Goal: Information Seeking & Learning: Learn about a topic

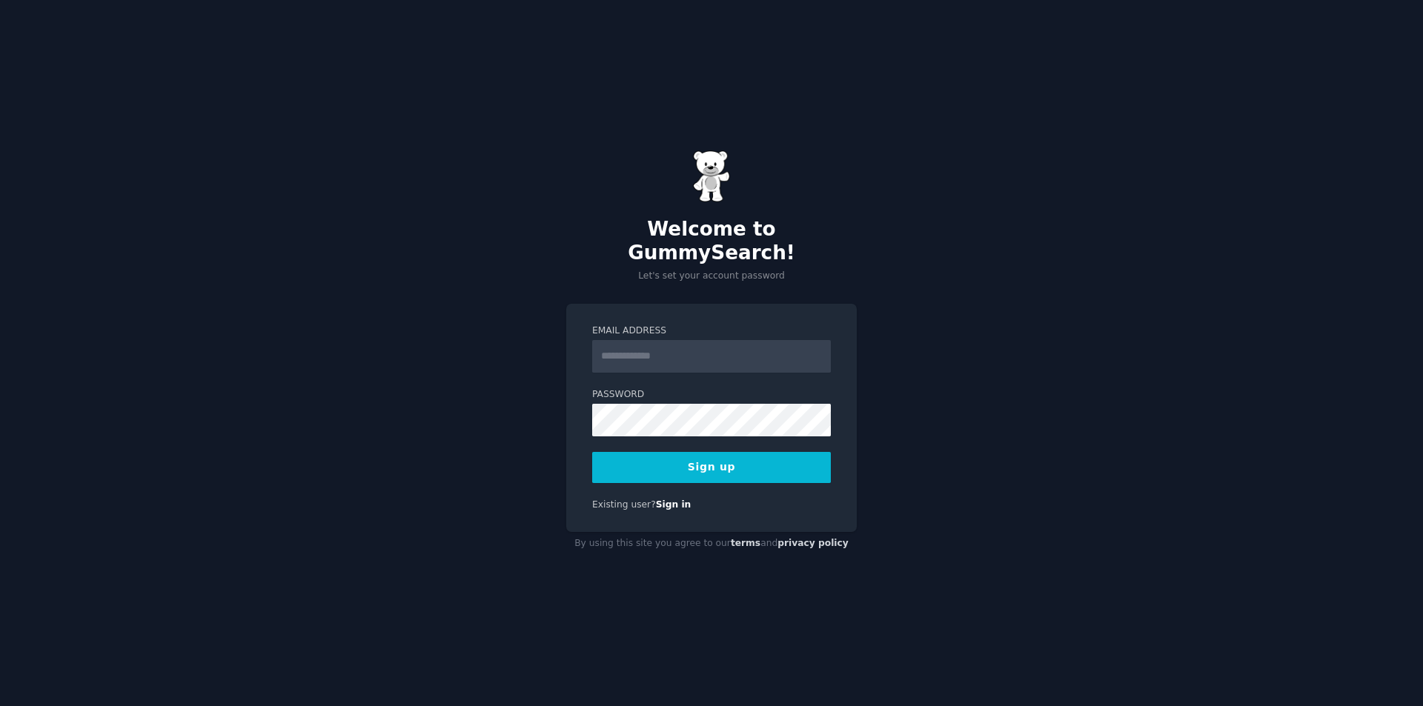
click at [642, 353] on input "Email Address" at bounding box center [711, 356] width 239 height 33
type input "**********"
click at [662, 454] on button "Sign up" at bounding box center [711, 467] width 239 height 31
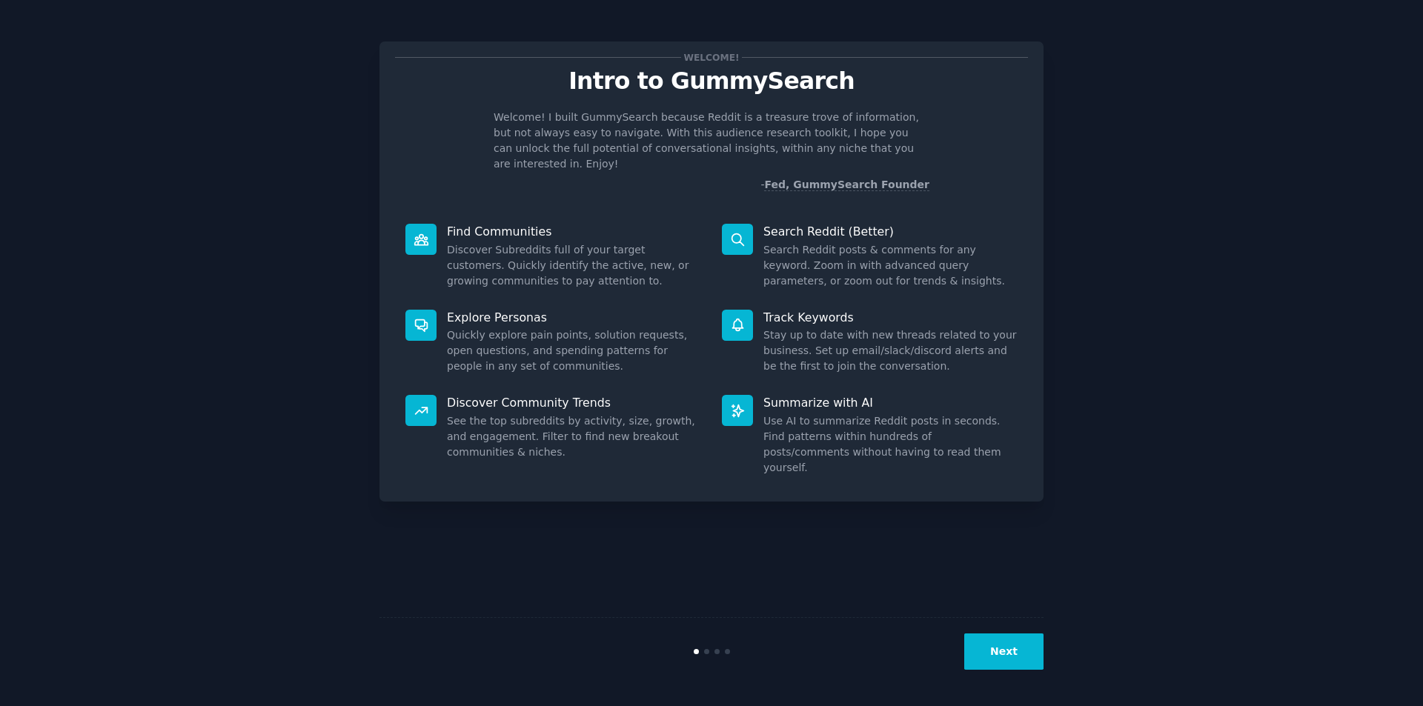
click at [994, 662] on button "Next" at bounding box center [1003, 652] width 79 height 36
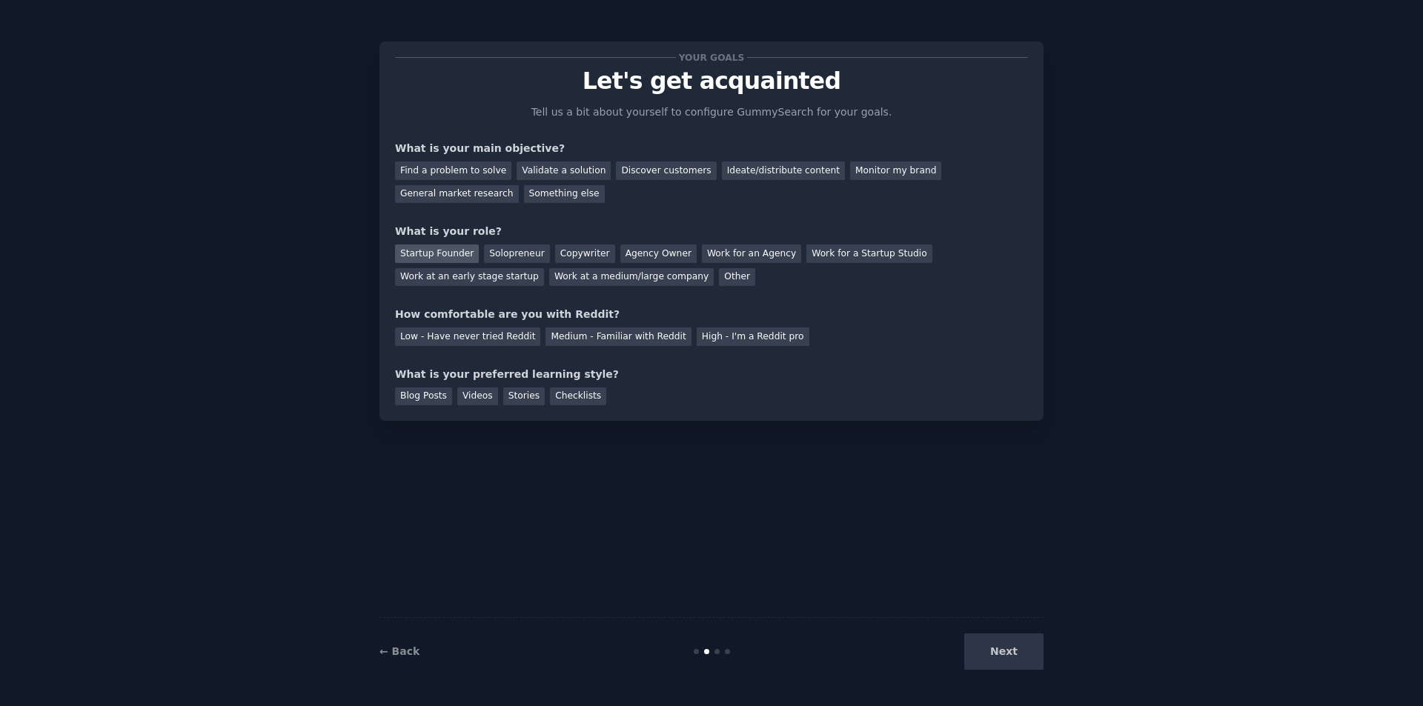
click at [440, 258] on div "Startup Founder" at bounding box center [437, 254] width 84 height 19
click at [549, 174] on div "Validate a solution" at bounding box center [564, 171] width 94 height 19
click at [610, 161] on div "Find a problem to solve Validate a solution Discover customers Ideate/distribut…" at bounding box center [711, 179] width 633 height 47
click at [616, 165] on div "Discover customers" at bounding box center [666, 171] width 100 height 19
click at [507, 342] on div "Low - Have never tried Reddit" at bounding box center [467, 337] width 145 height 19
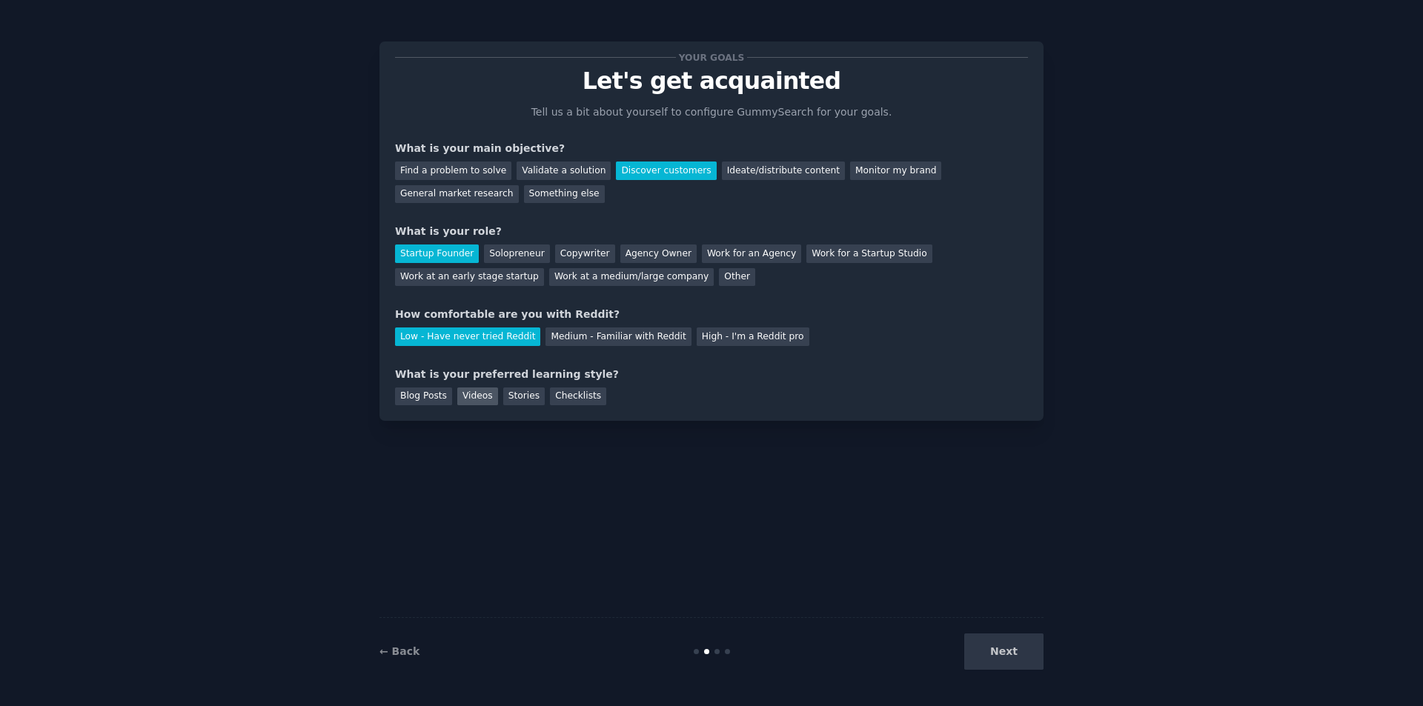
click at [473, 398] on div "Videos" at bounding box center [477, 397] width 41 height 19
click at [997, 643] on button "Next" at bounding box center [1003, 652] width 79 height 36
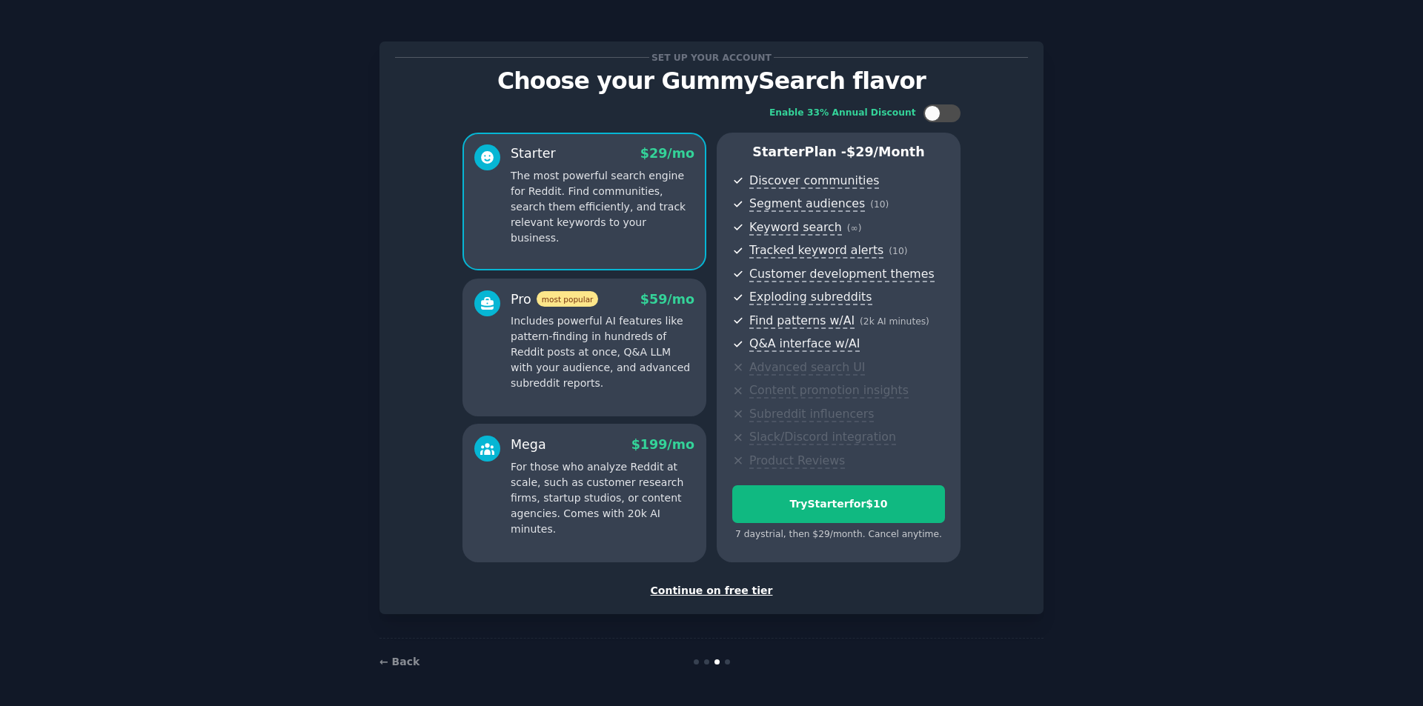
click at [705, 591] on div "Continue on free tier" at bounding box center [711, 591] width 633 height 16
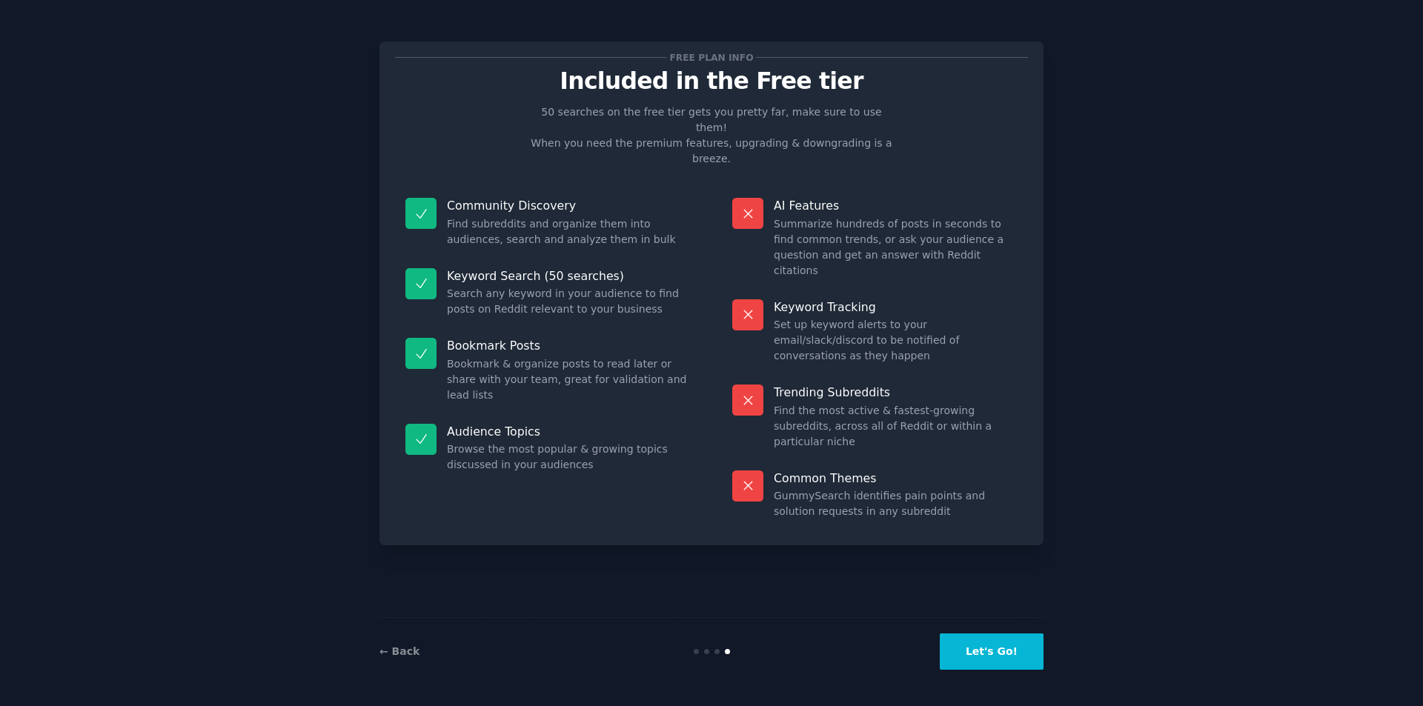
click at [997, 657] on button "Let's Go!" at bounding box center [992, 652] width 104 height 36
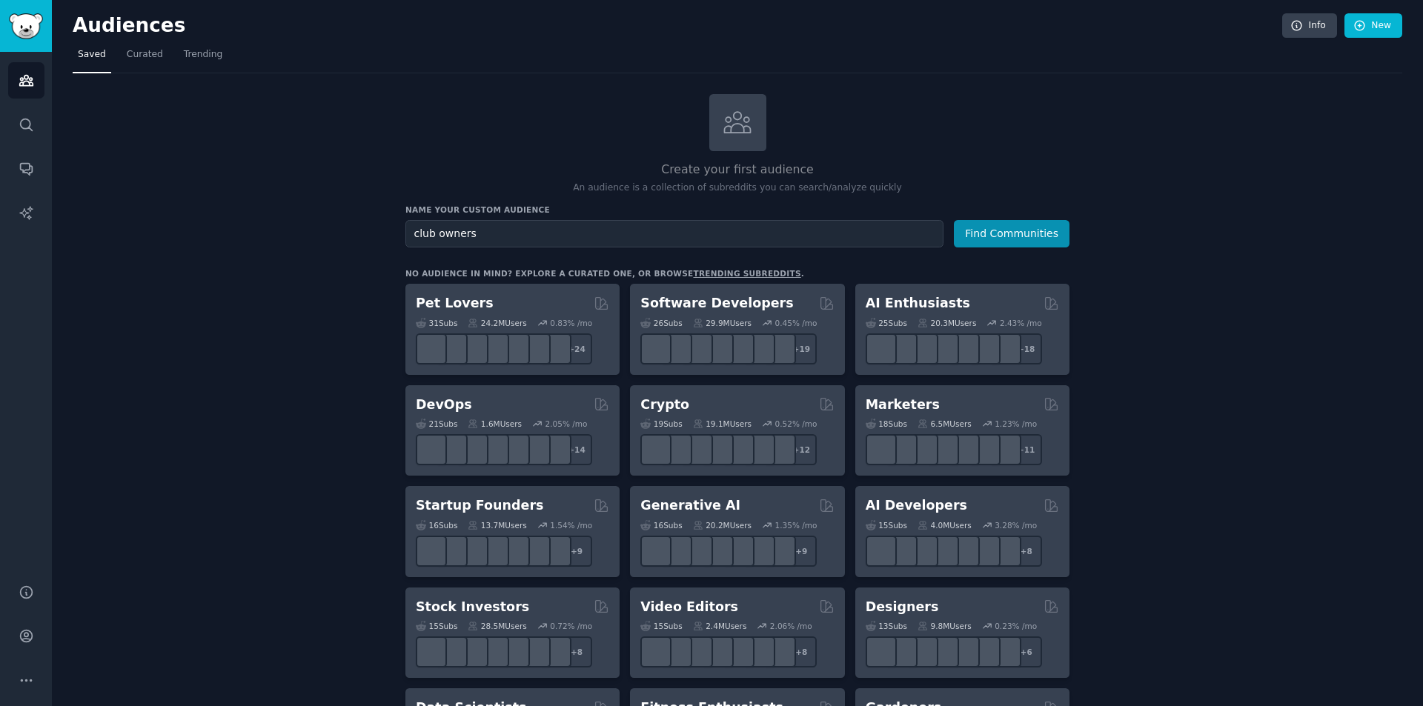
type input "club owners"
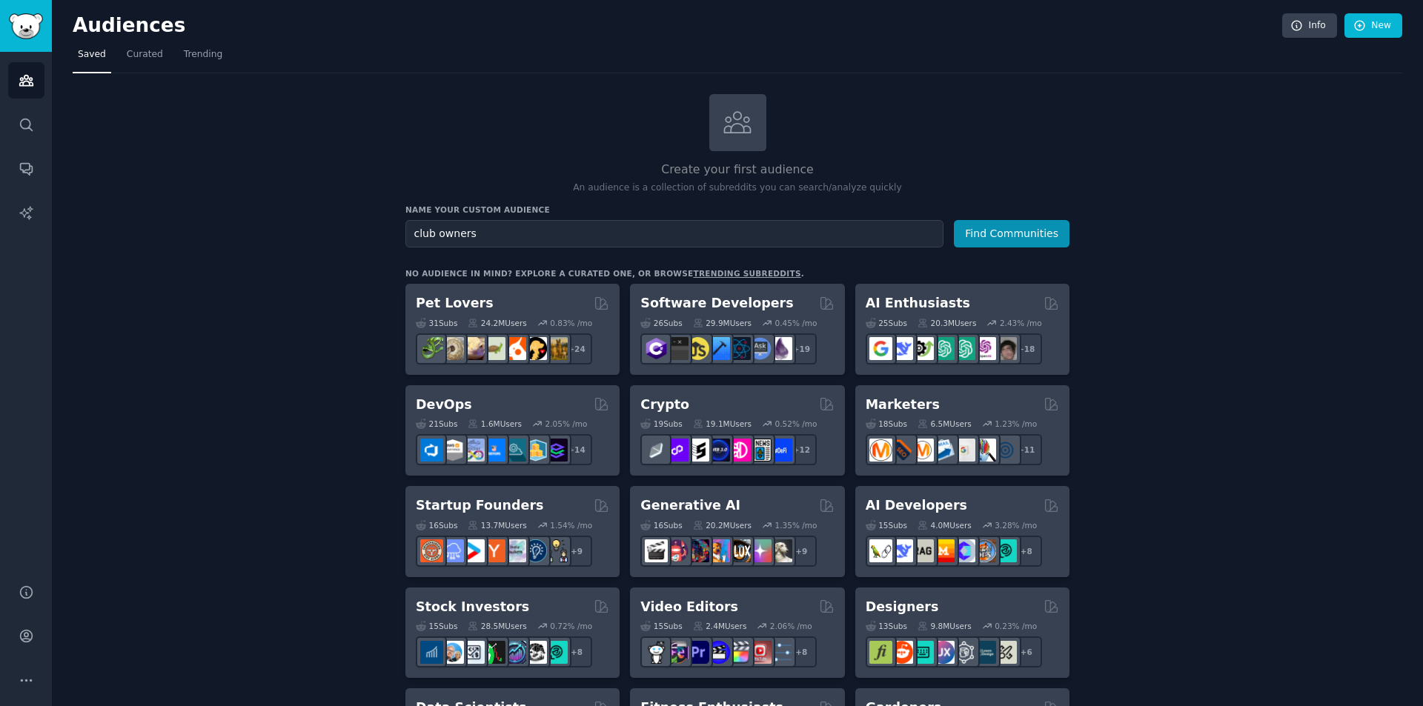
click at [954, 220] on button "Find Communities" at bounding box center [1012, 233] width 116 height 27
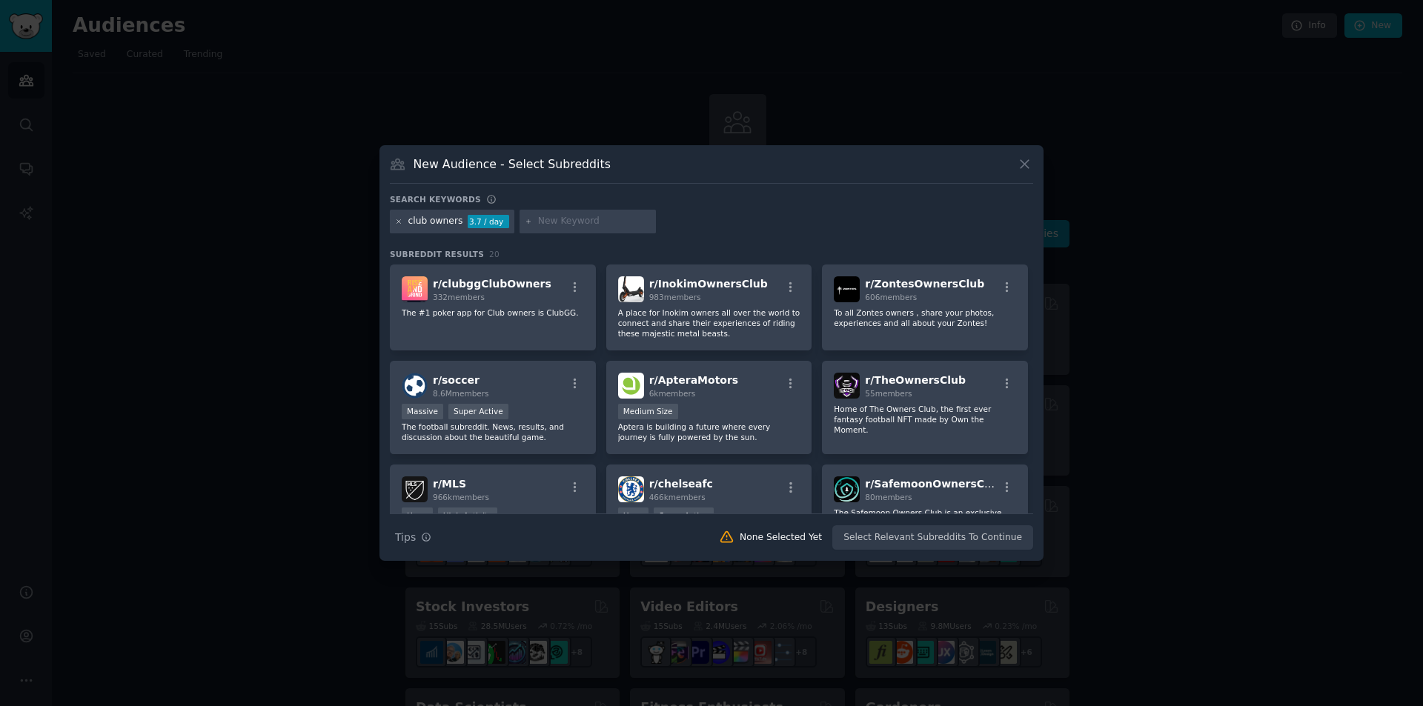
click at [396, 224] on icon at bounding box center [399, 222] width 8 height 8
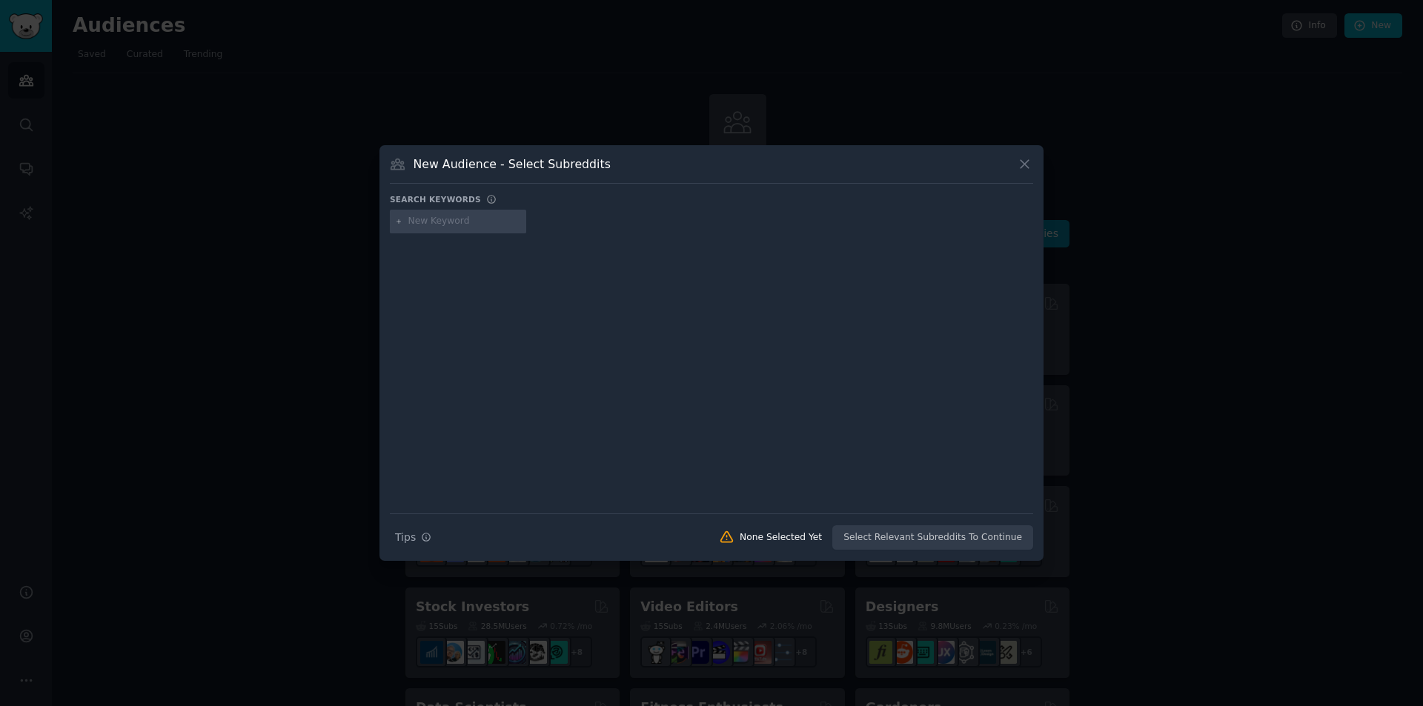
click at [420, 221] on input "text" at bounding box center [464, 221] width 113 height 13
type input "g"
type input "cheerleading coaches"
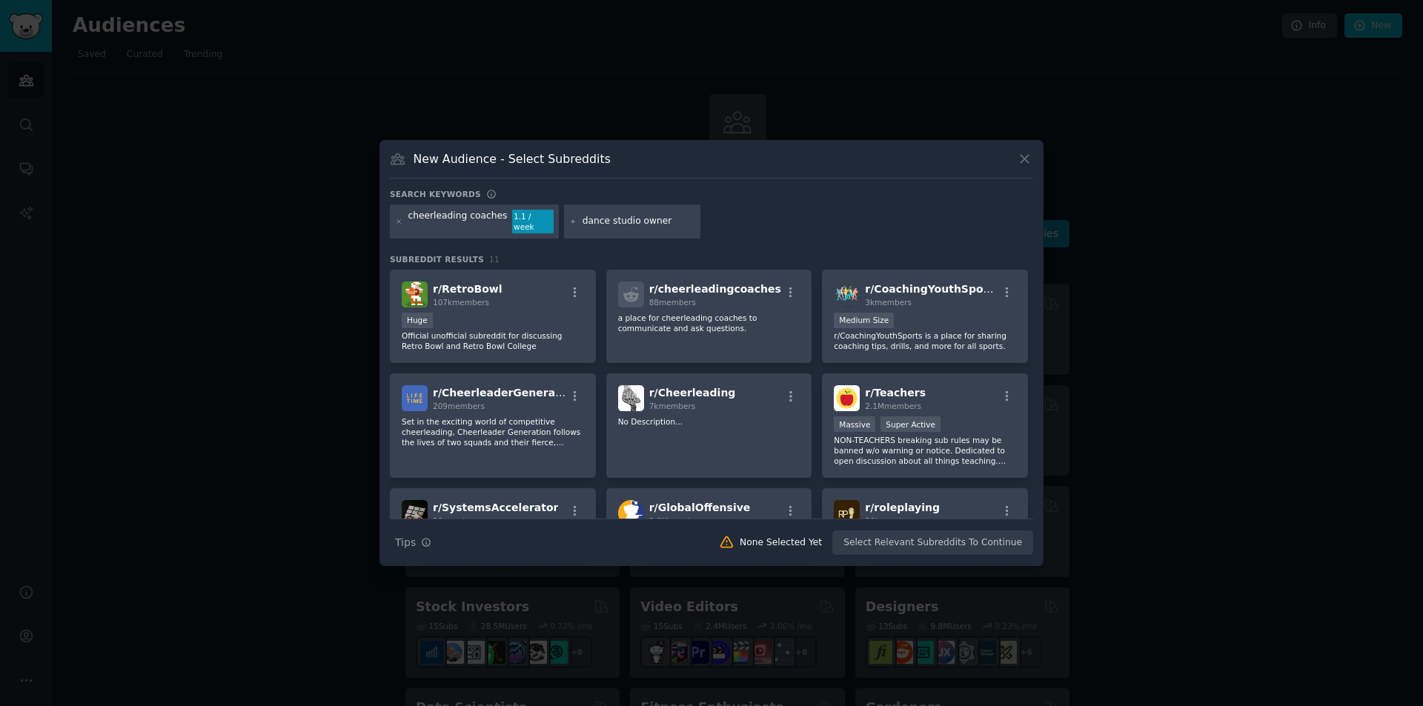
type input "dance studio owners"
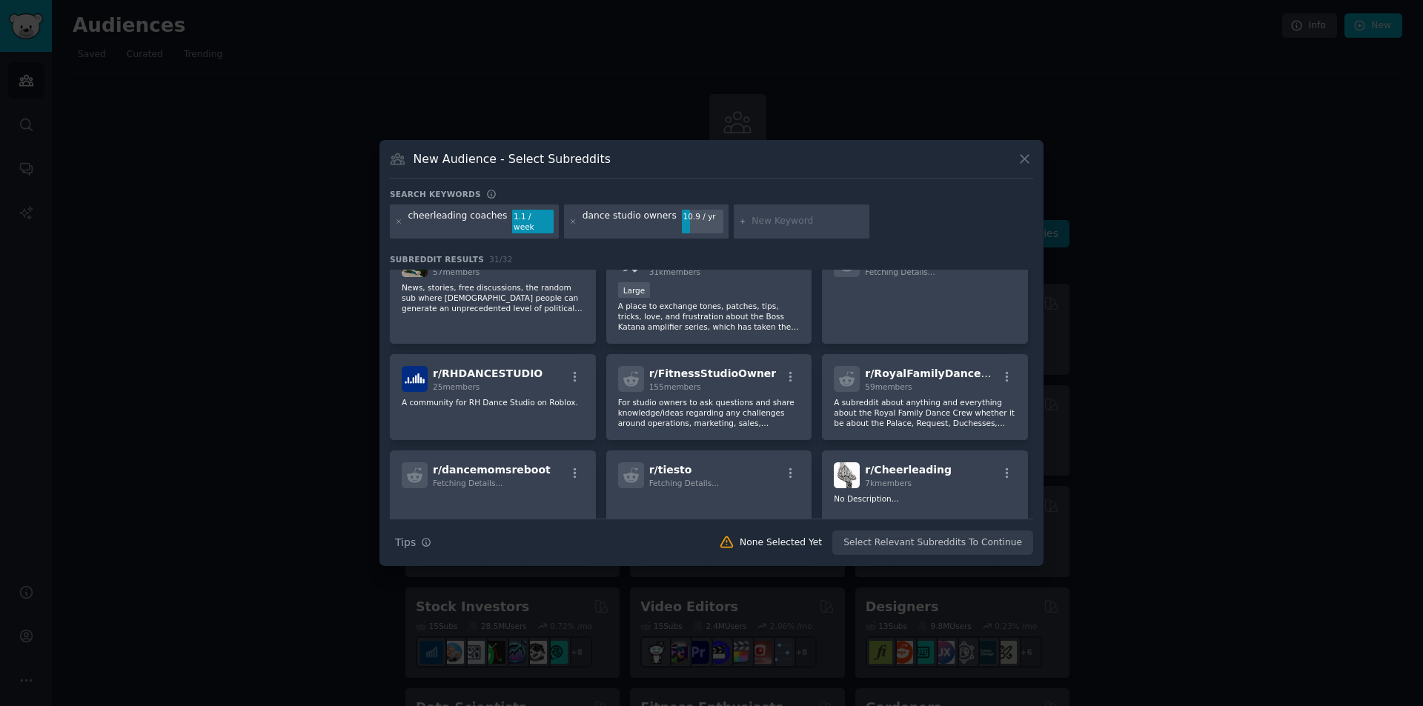
scroll to position [236, 0]
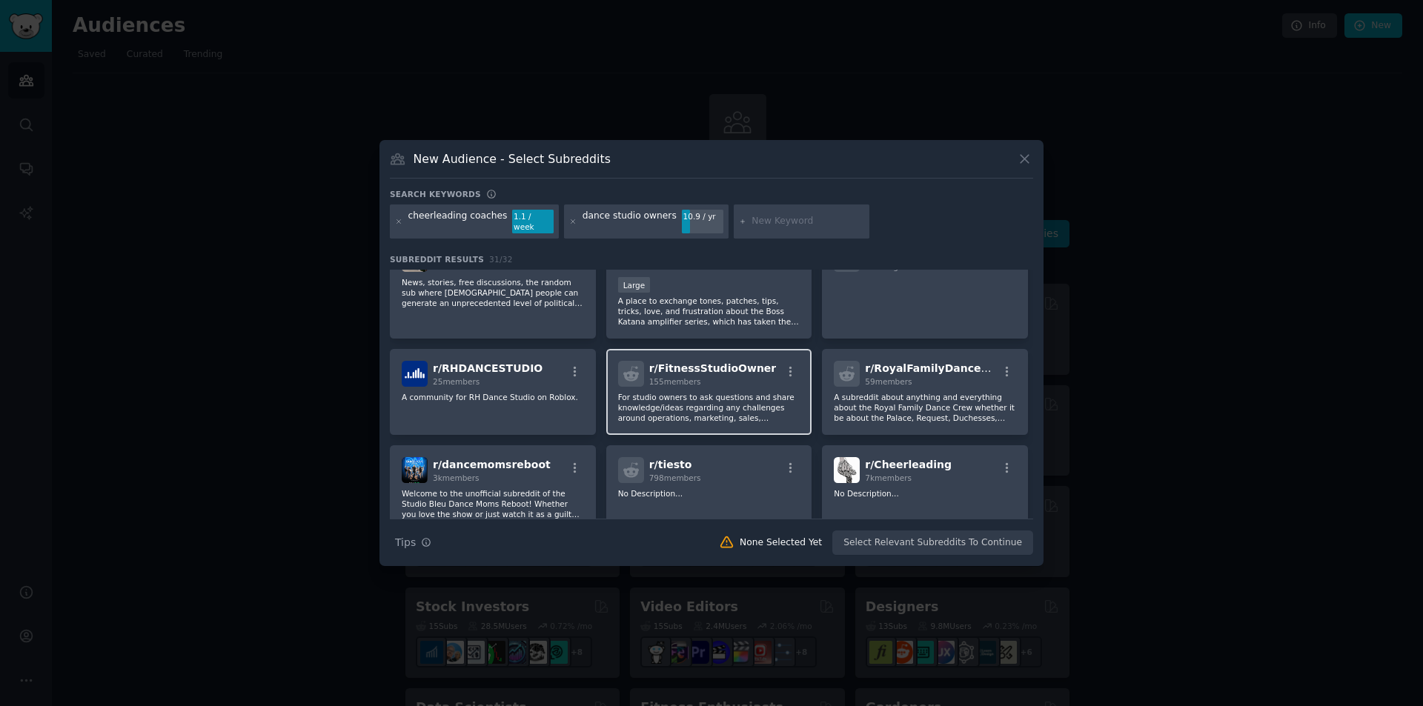
click at [787, 361] on div "r/ FitnessStudioOwner 155 members" at bounding box center [709, 374] width 182 height 26
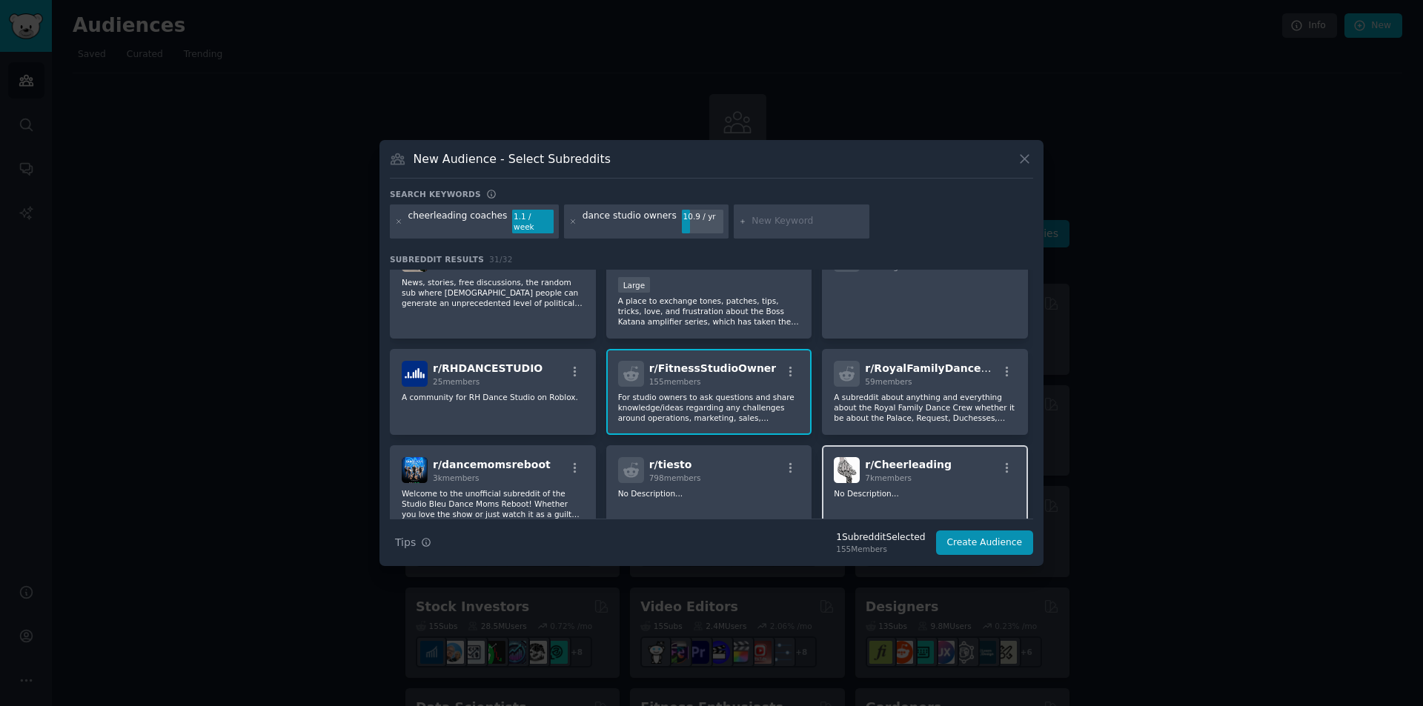
click at [859, 460] on div "r/ Cheerleading 7k members" at bounding box center [925, 470] width 182 height 26
click at [937, 488] on p "No Description..." at bounding box center [925, 493] width 182 height 10
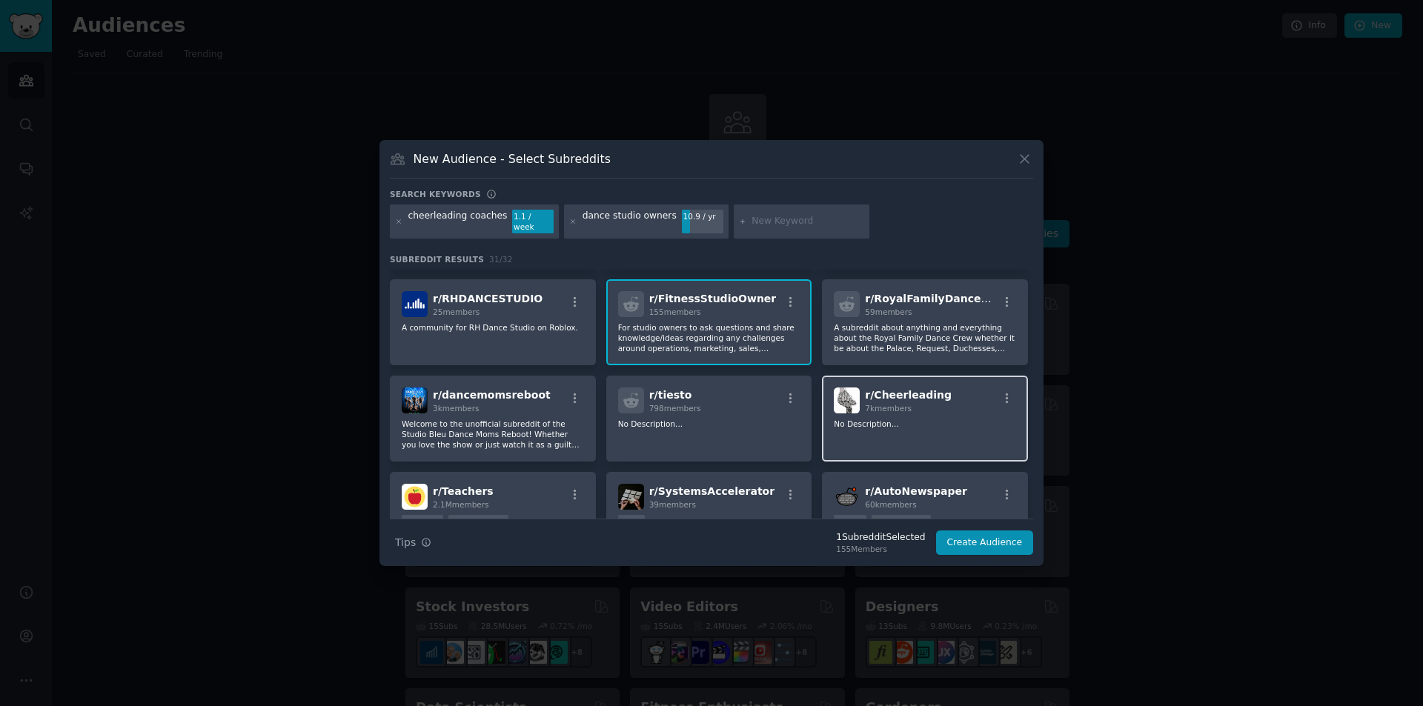
scroll to position [306, 0]
click at [944, 420] on p "No Description..." at bounding box center [925, 423] width 182 height 10
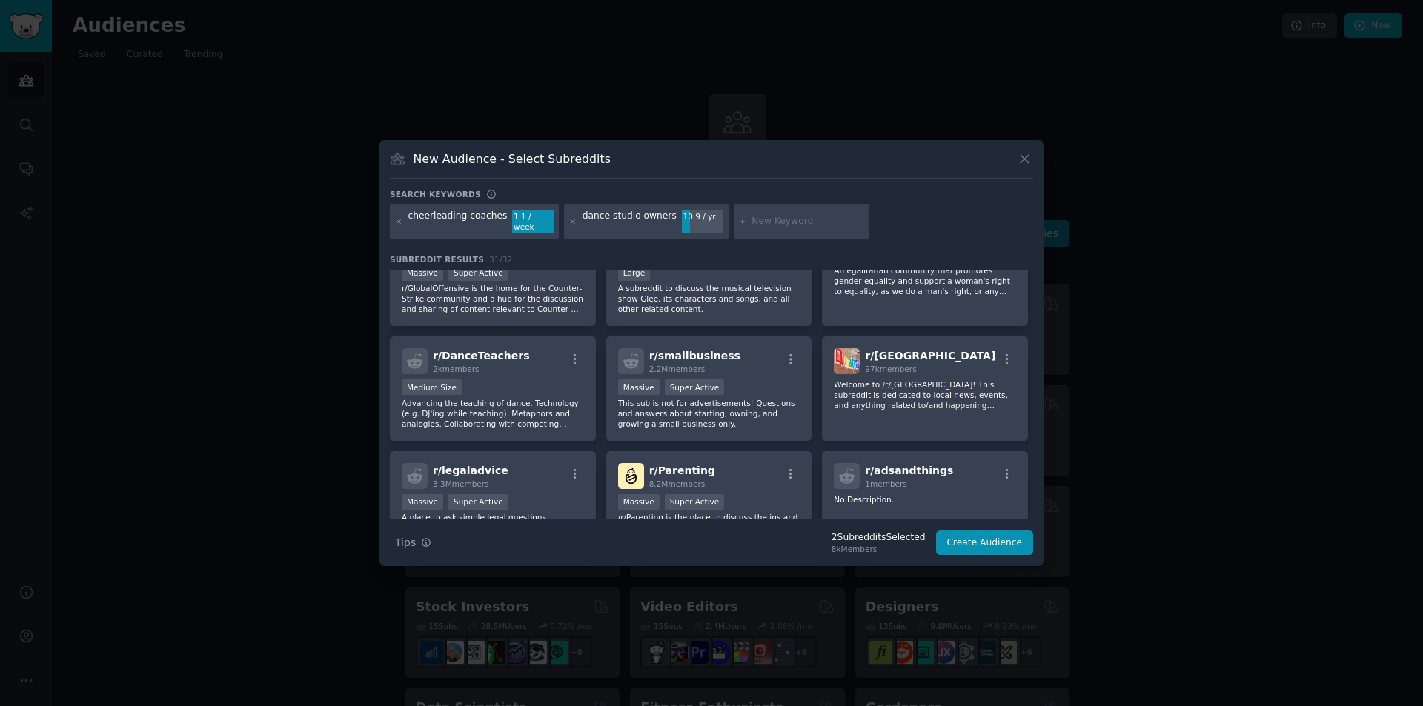
scroll to position [785, 0]
click at [588, 394] on div "r/ DanceTeachers 2k members Medium Size Advancing the teaching of dance. Techno…" at bounding box center [493, 388] width 206 height 104
click at [950, 539] on button "Create Audience" at bounding box center [985, 543] width 98 height 25
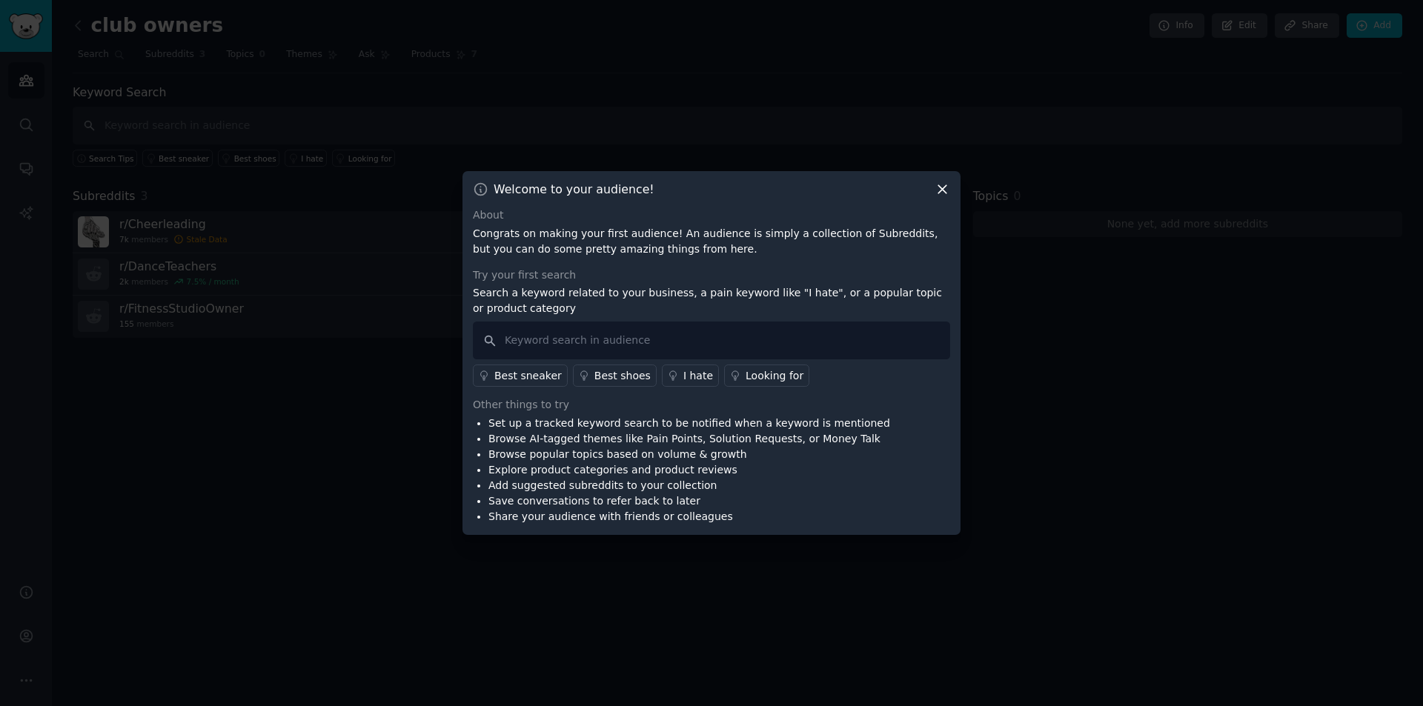
click at [868, 504] on div "Set up a tracked keyword search to be notified when a keyword is mentioned Brow…" at bounding box center [711, 470] width 477 height 109
click at [946, 188] on icon at bounding box center [942, 190] width 16 height 16
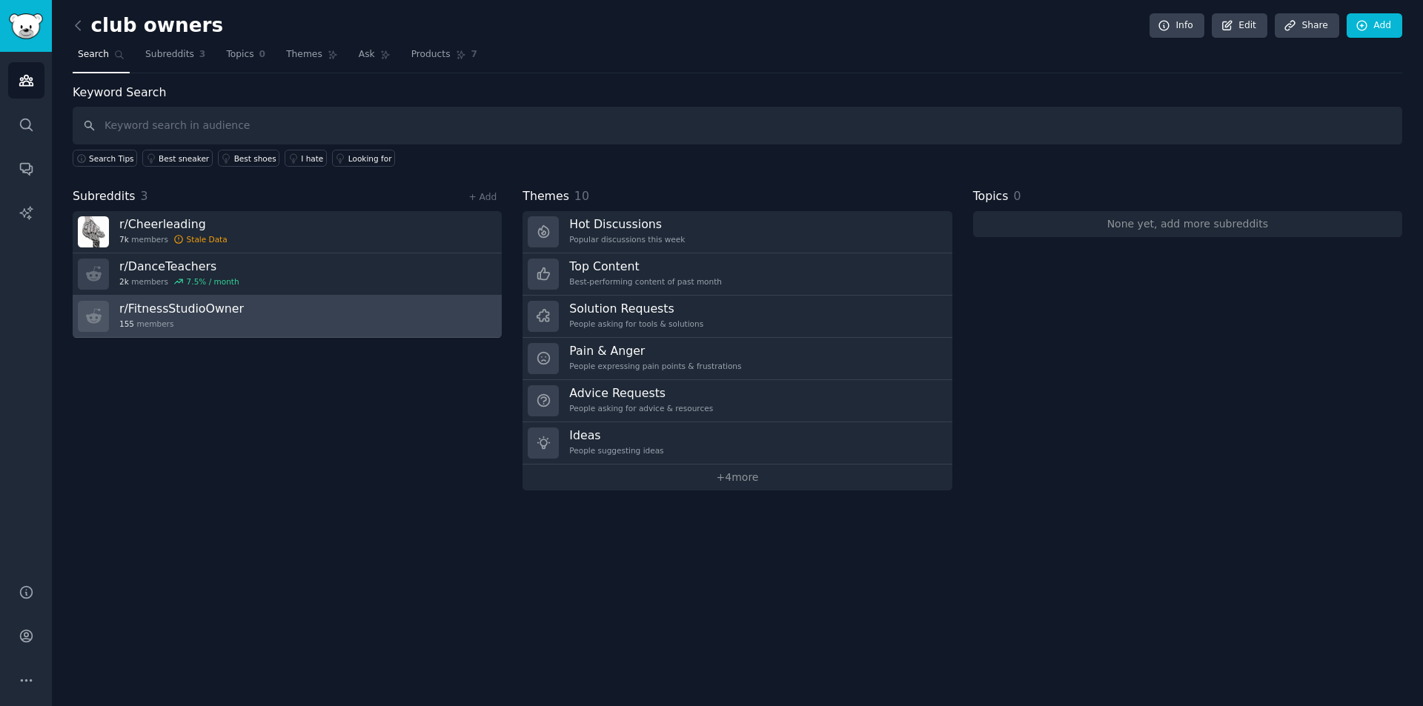
click at [238, 326] on link "r/ FitnessStudioOwner 155 members" at bounding box center [287, 317] width 429 height 42
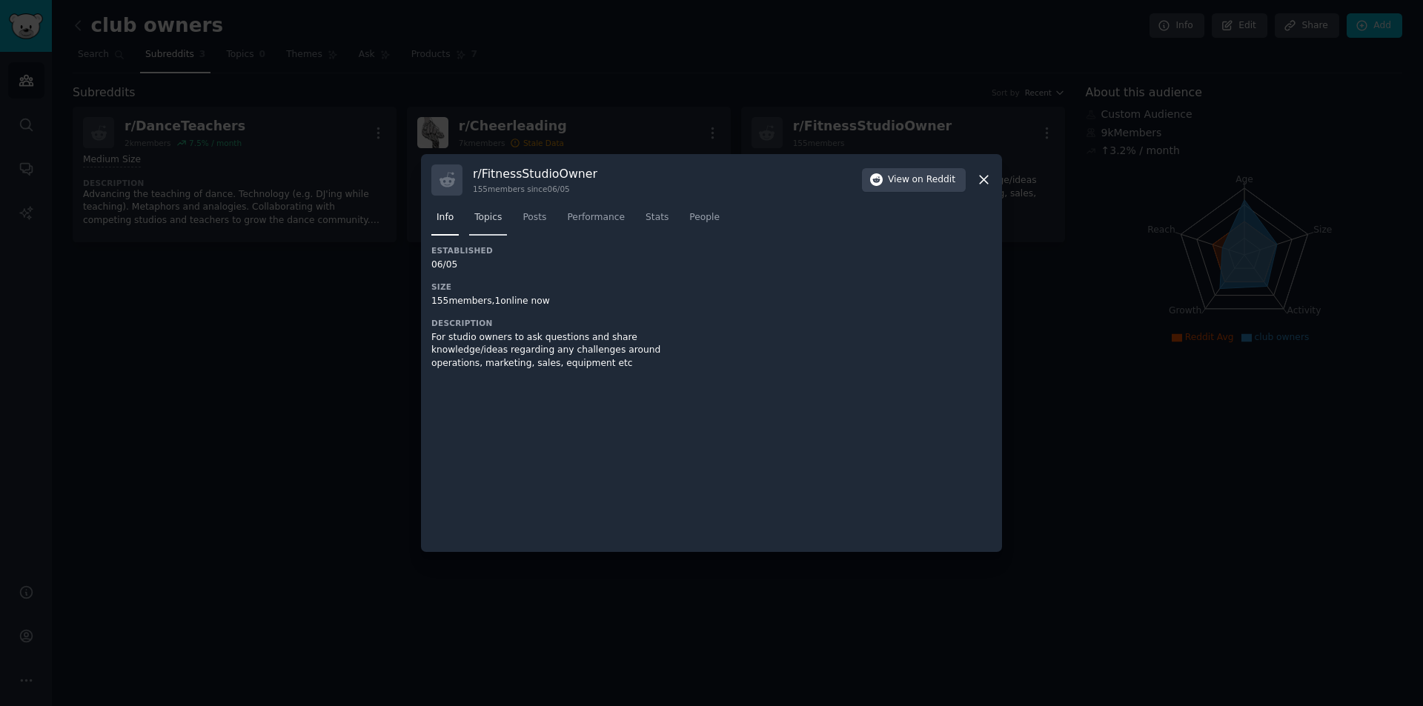
click at [480, 219] on span "Topics" at bounding box center [487, 217] width 27 height 13
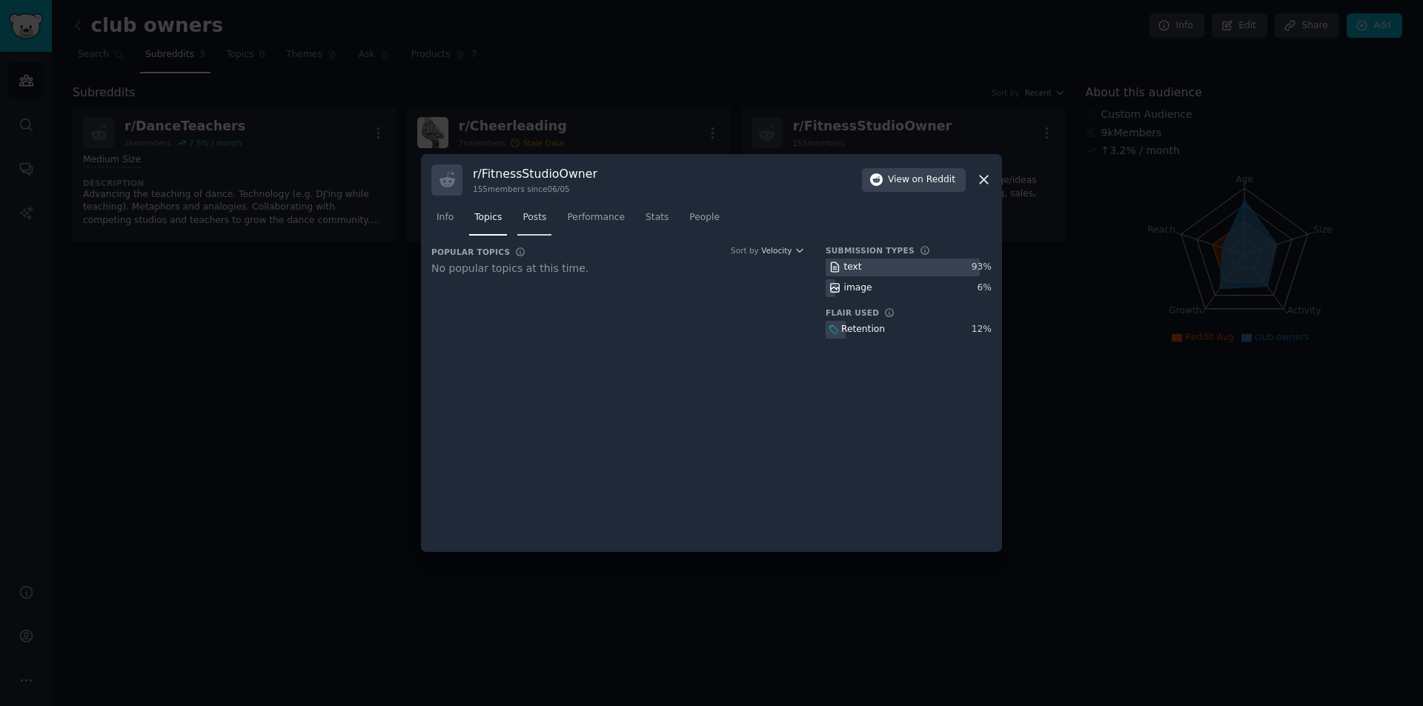
click at [531, 230] on link "Posts" at bounding box center [534, 221] width 34 height 30
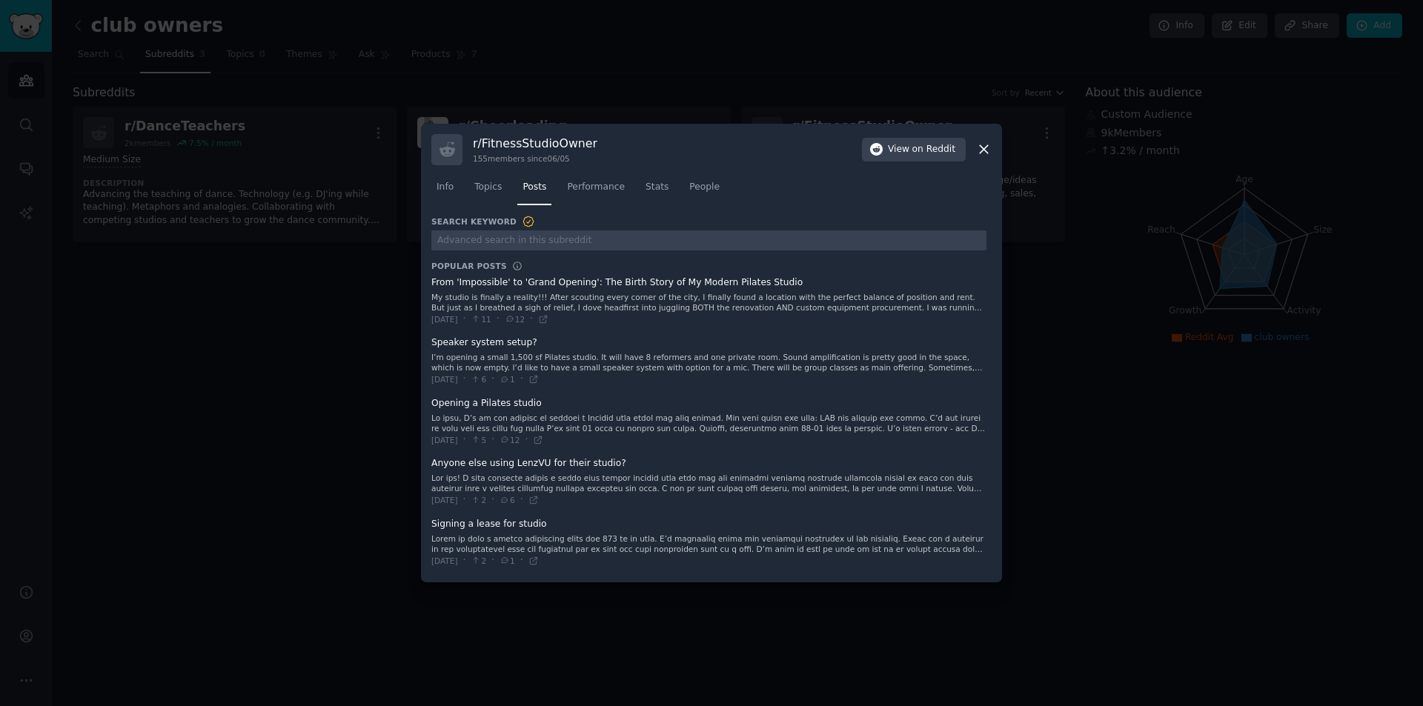
click at [522, 464] on span at bounding box center [708, 482] width 555 height 60
click at [890, 150] on button "View on Reddit" at bounding box center [914, 150] width 104 height 24
